Goal: Transaction & Acquisition: Purchase product/service

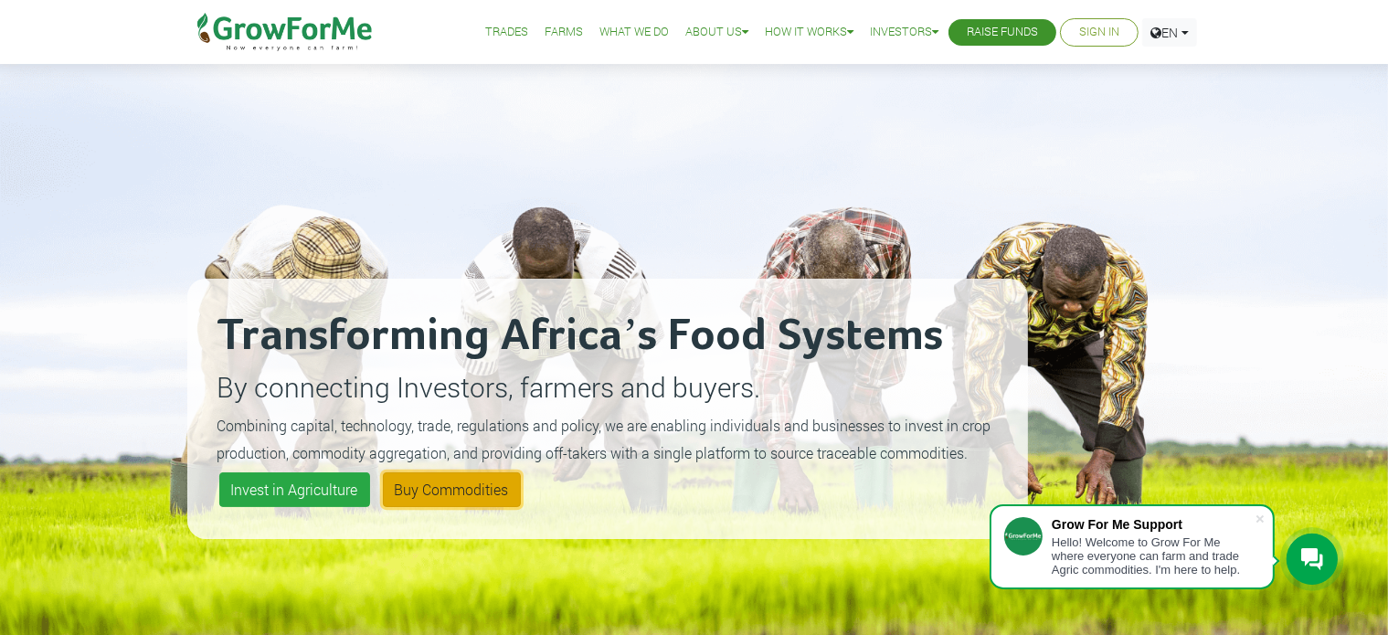
click at [425, 483] on link "Buy Commodities" at bounding box center [452, 489] width 138 height 35
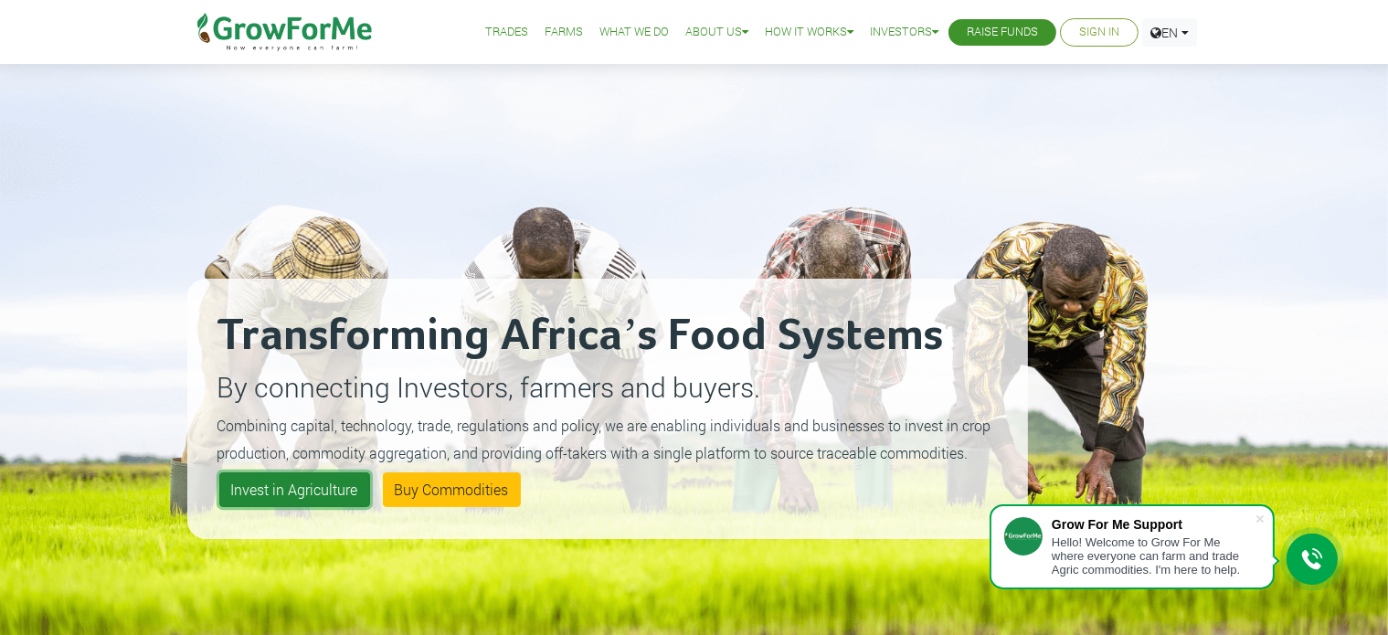
click at [309, 503] on link "Invest in Agriculture" at bounding box center [294, 489] width 151 height 35
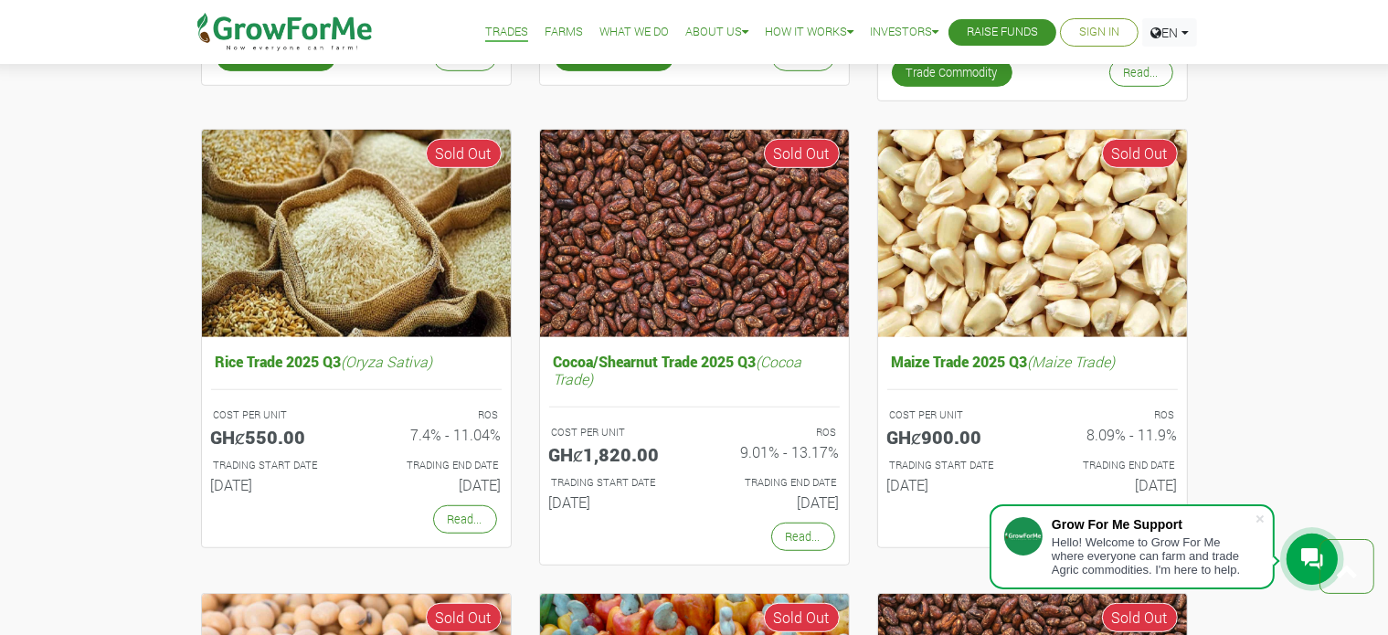
scroll to position [1058, 0]
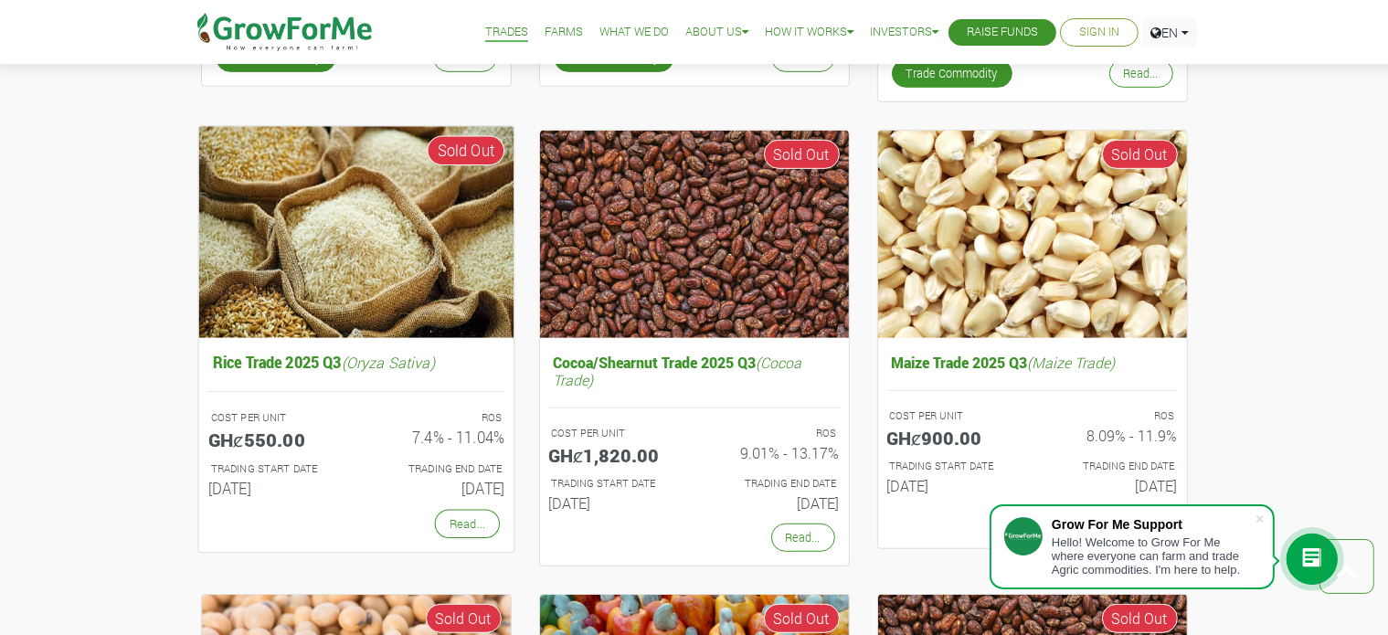
click at [433, 277] on img at bounding box center [355, 232] width 315 height 211
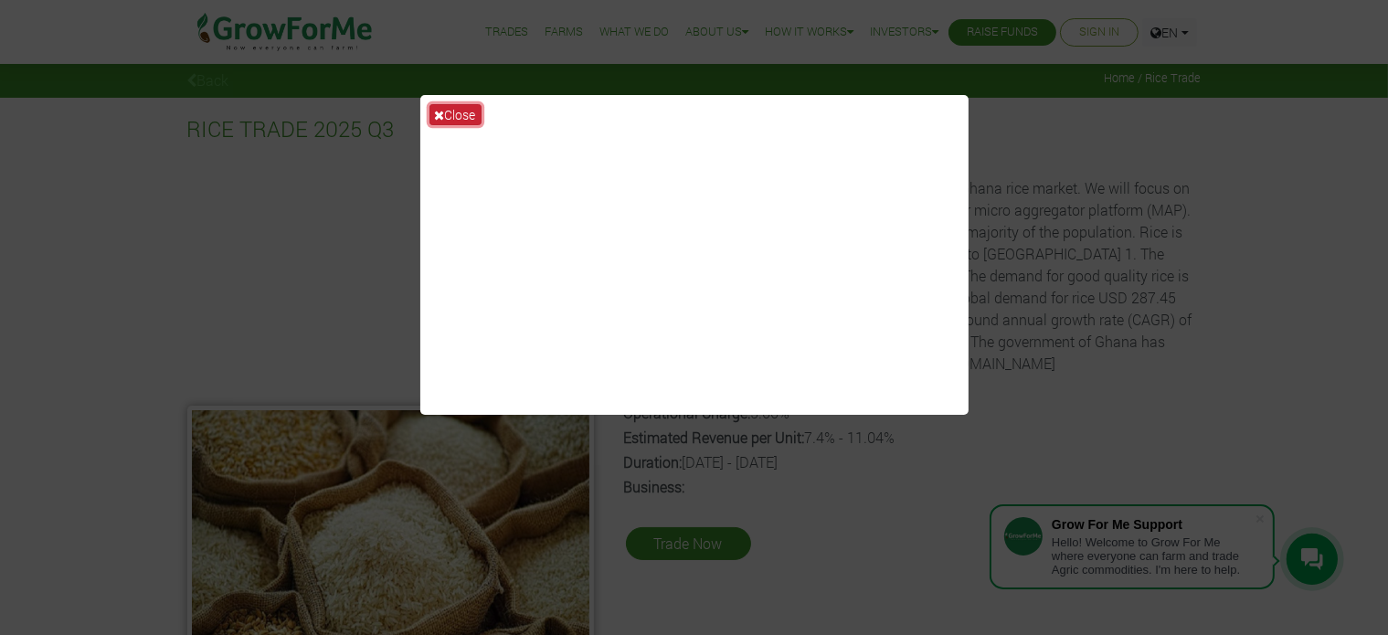
click at [452, 112] on button "Close" at bounding box center [456, 114] width 52 height 21
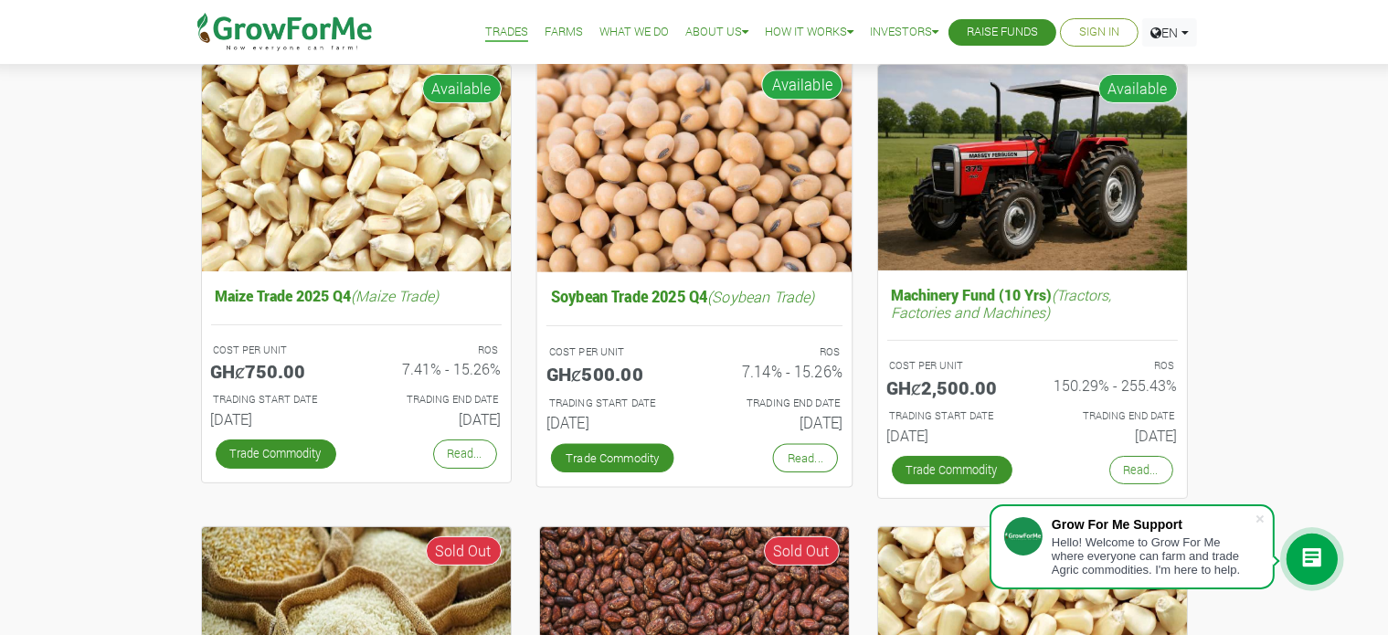
scroll to position [670, 0]
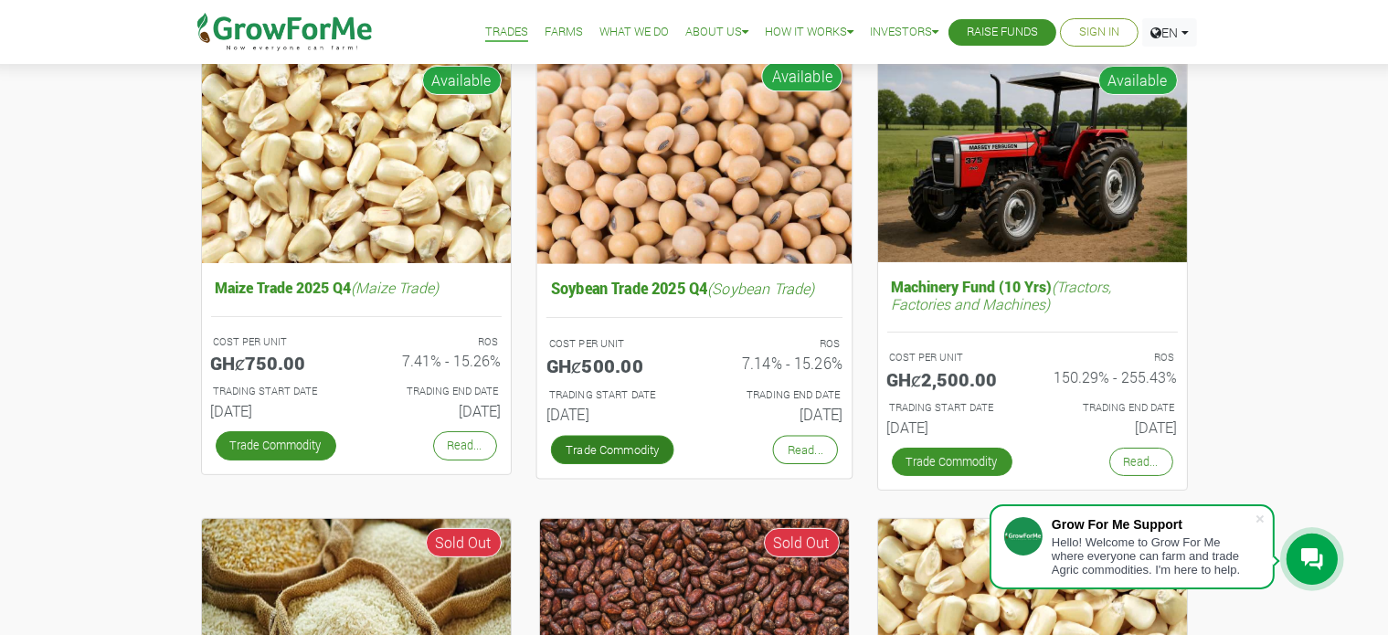
click at [594, 445] on link "Trade Commodity" at bounding box center [611, 449] width 123 height 29
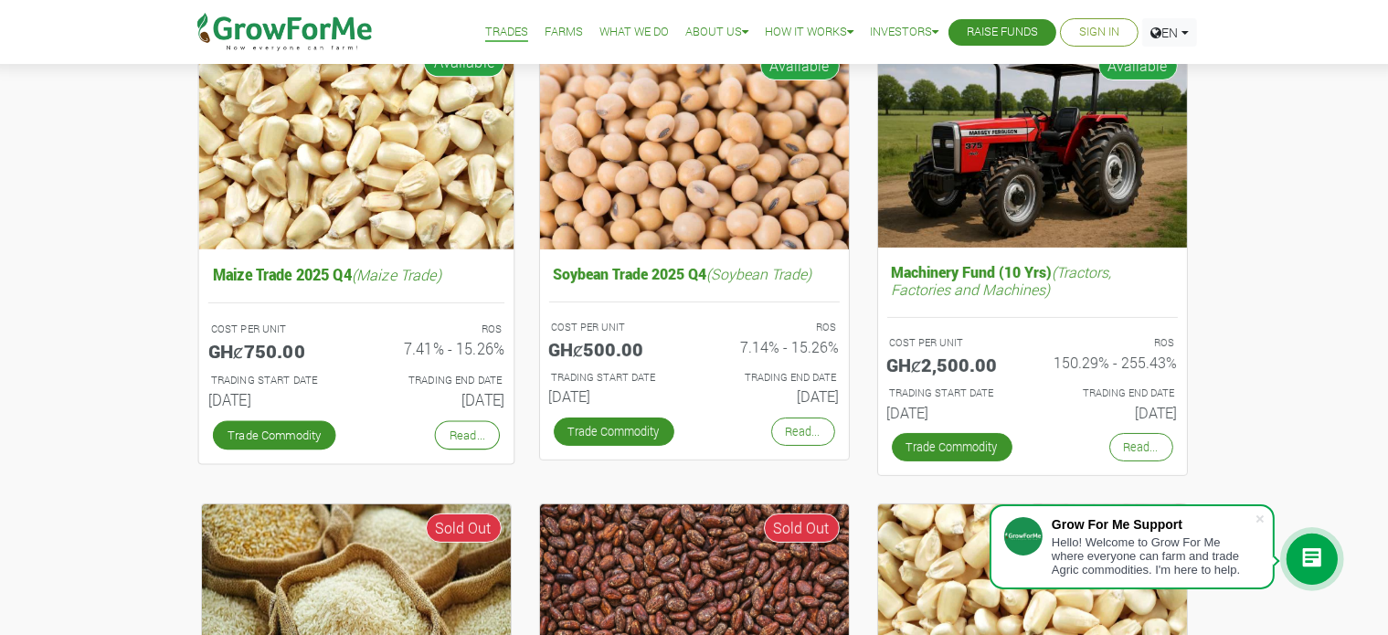
scroll to position [501, 0]
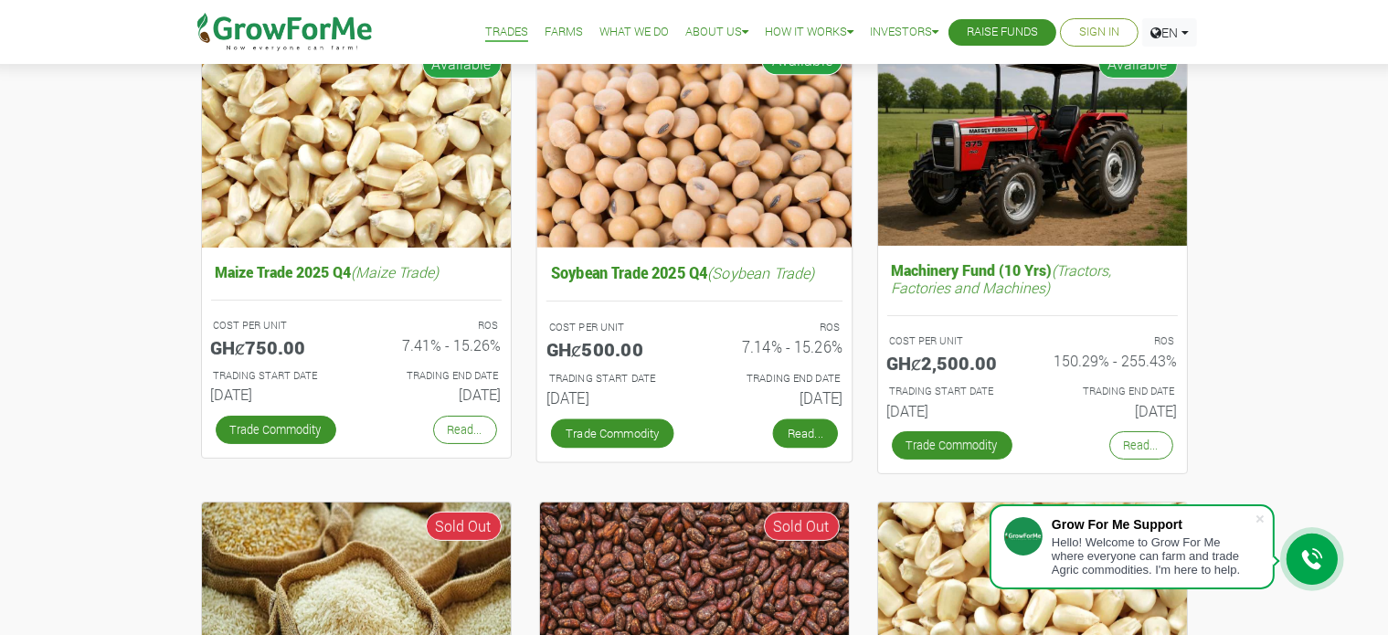
click at [822, 431] on link "Read..." at bounding box center [804, 433] width 65 height 29
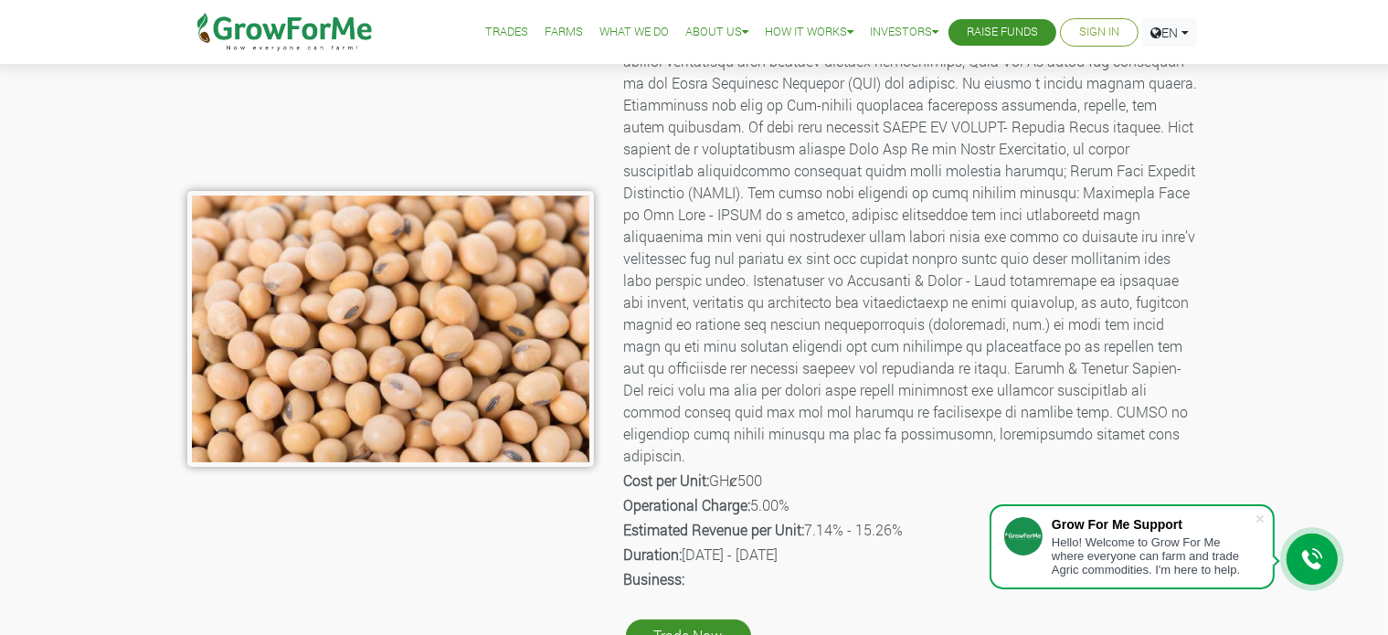
scroll to position [426, 0]
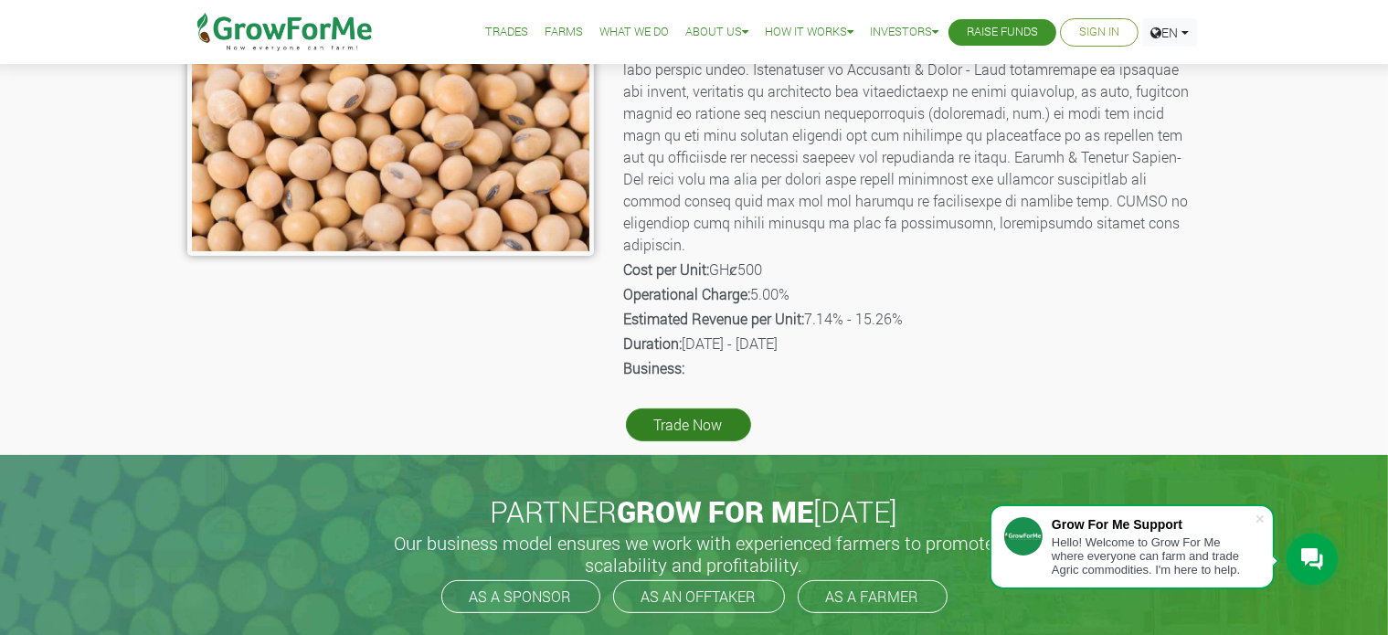
click at [719, 412] on link "Trade Now" at bounding box center [688, 425] width 125 height 33
